Goal: Information Seeking & Learning: Find specific fact

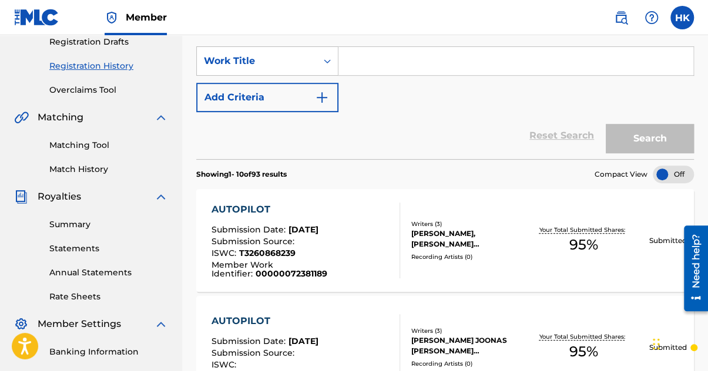
scroll to position [59, 0]
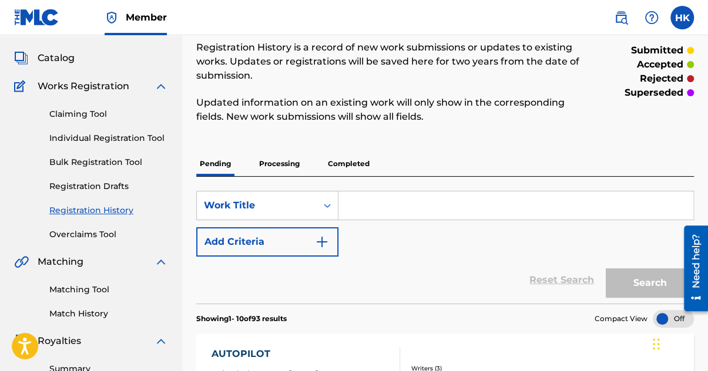
drag, startPoint x: 63, startPoint y: 61, endPoint x: 75, endPoint y: 62, distance: 11.2
click at [63, 61] on span "Catalog" at bounding box center [56, 58] width 37 height 14
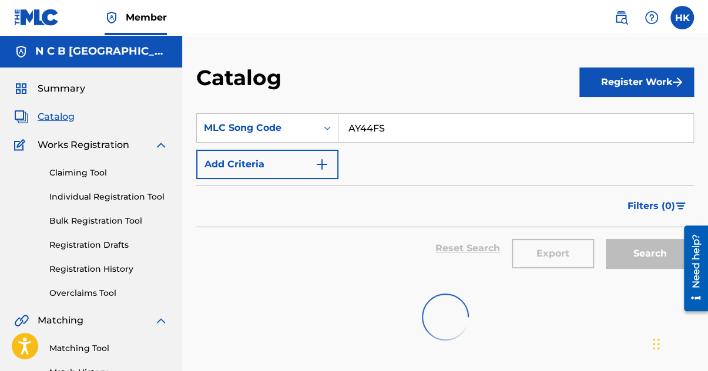
drag, startPoint x: 434, startPoint y: 132, endPoint x: 441, endPoint y: 125, distance: 10.4
click at [432, 131] on input "AY44FS" at bounding box center [515, 128] width 355 height 28
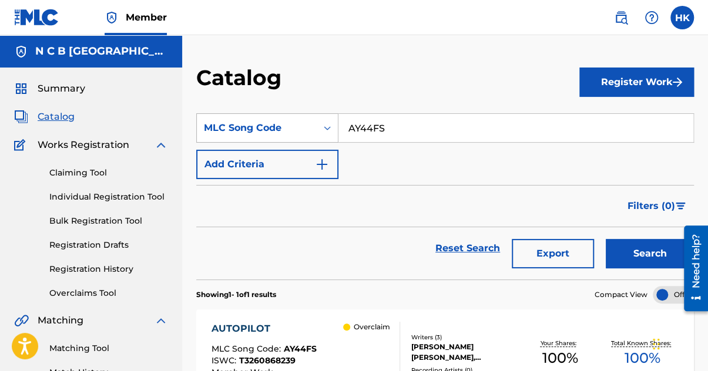
click at [331, 128] on icon "Search Form" at bounding box center [327, 128] width 12 height 12
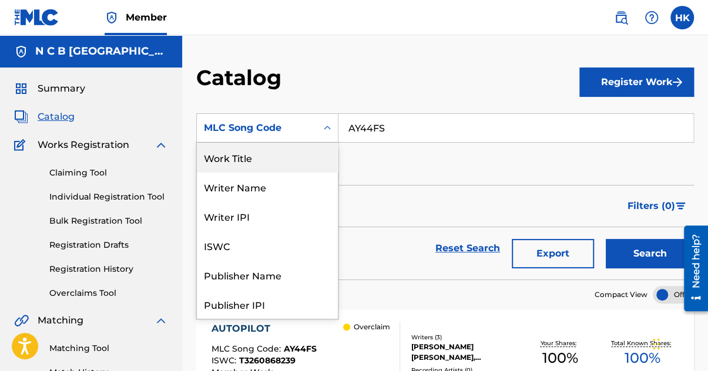
drag, startPoint x: 247, startPoint y: 157, endPoint x: 282, endPoint y: 155, distance: 34.7
click at [249, 157] on div "Work Title" at bounding box center [267, 157] width 141 height 29
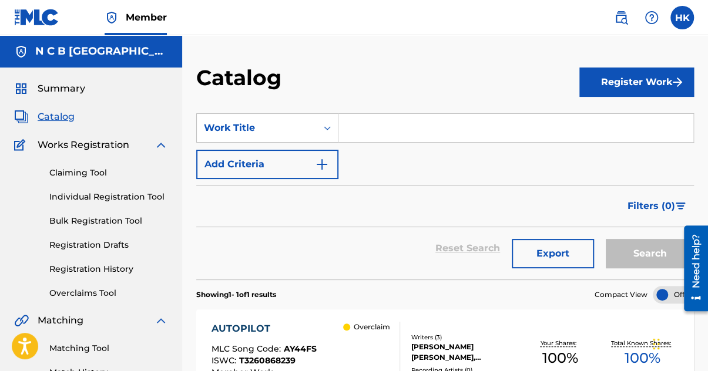
drag, startPoint x: 398, startPoint y: 132, endPoint x: 388, endPoint y: 132, distance: 9.4
click at [397, 132] on input "Search Form" at bounding box center [515, 128] width 355 height 28
paste input "WE'RE GOOD"
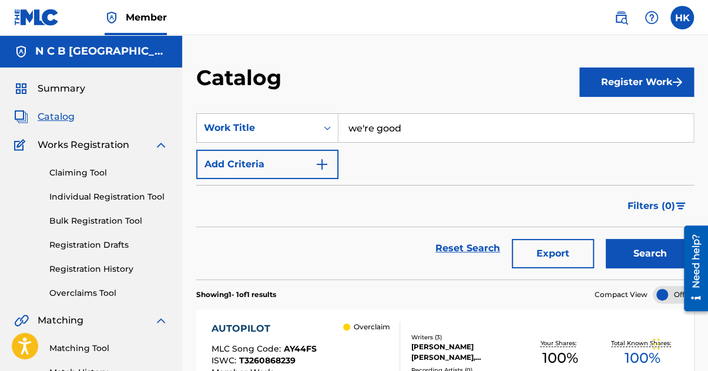
type input "we're good"
click at [629, 256] on button "Search" at bounding box center [650, 253] width 88 height 29
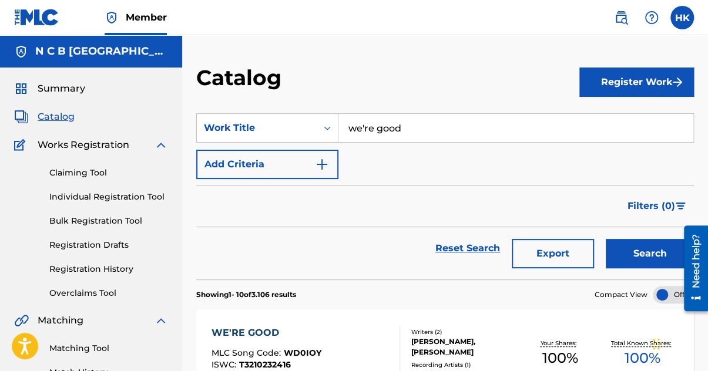
scroll to position [118, 0]
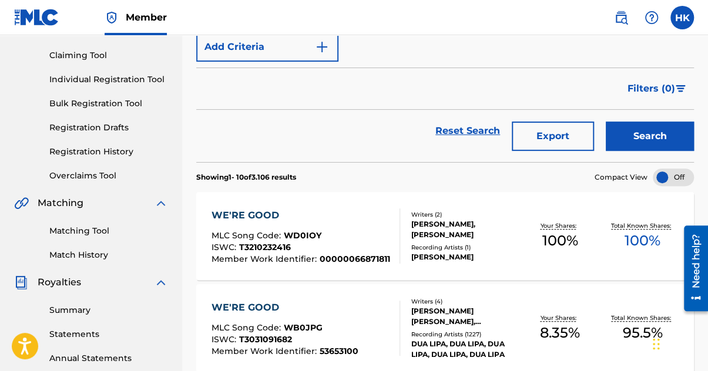
click at [323, 49] on img "Search Form" at bounding box center [322, 47] width 14 height 14
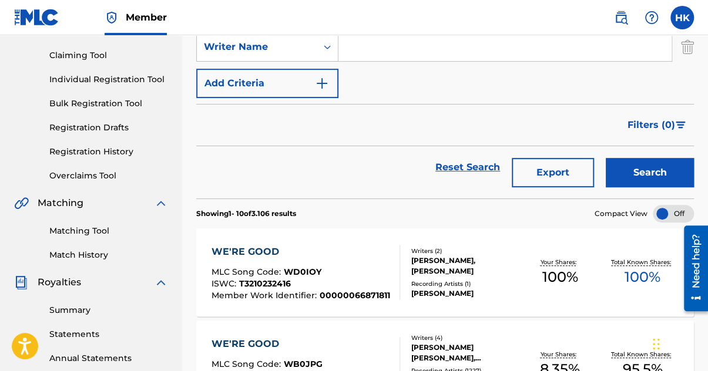
click at [355, 55] on input "Search Form" at bounding box center [504, 47] width 333 height 28
type input "[PERSON_NAME]"
click at [606, 158] on button "Search" at bounding box center [650, 172] width 88 height 29
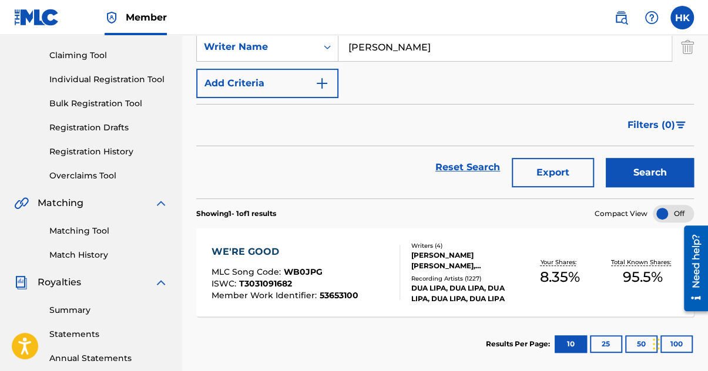
click at [458, 256] on div "[PERSON_NAME] [PERSON_NAME], [PERSON_NAME] [PERSON_NAME] [PERSON_NAME]" at bounding box center [464, 260] width 107 height 21
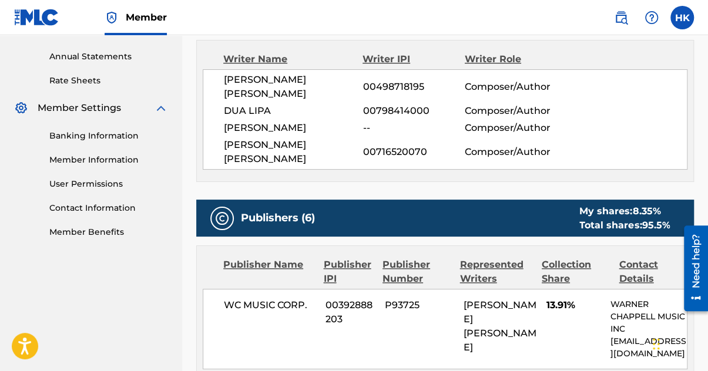
scroll to position [470, 0]
